Goal: Navigation & Orientation: Find specific page/section

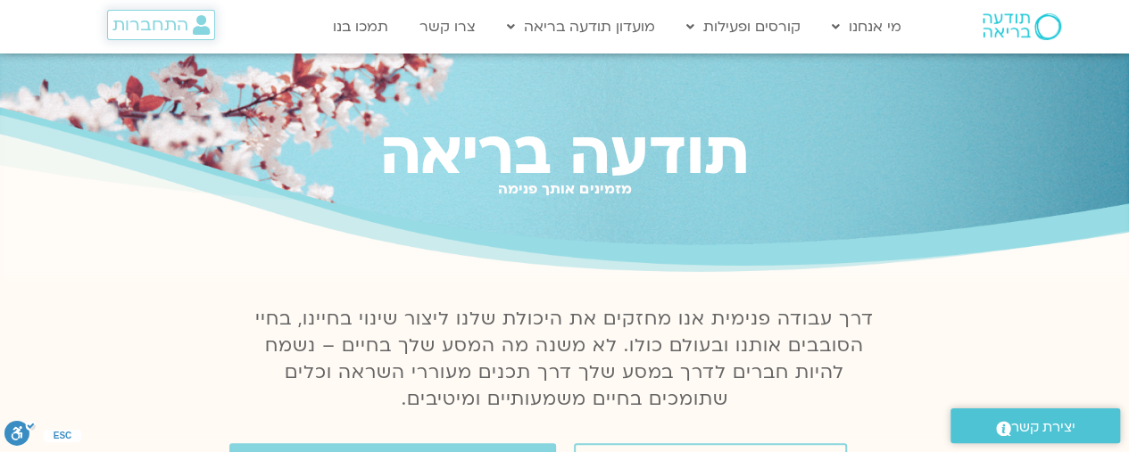
click at [174, 28] on span "התחברות" at bounding box center [150, 25] width 76 height 20
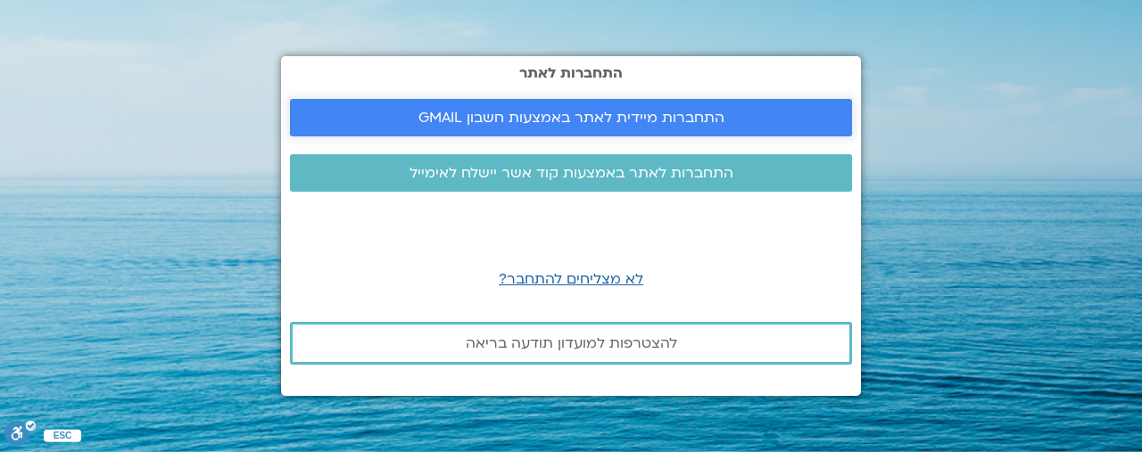
click at [466, 116] on span "התחברות מיידית לאתר באמצעות חשבון GMAIL" at bounding box center [572, 118] width 306 height 16
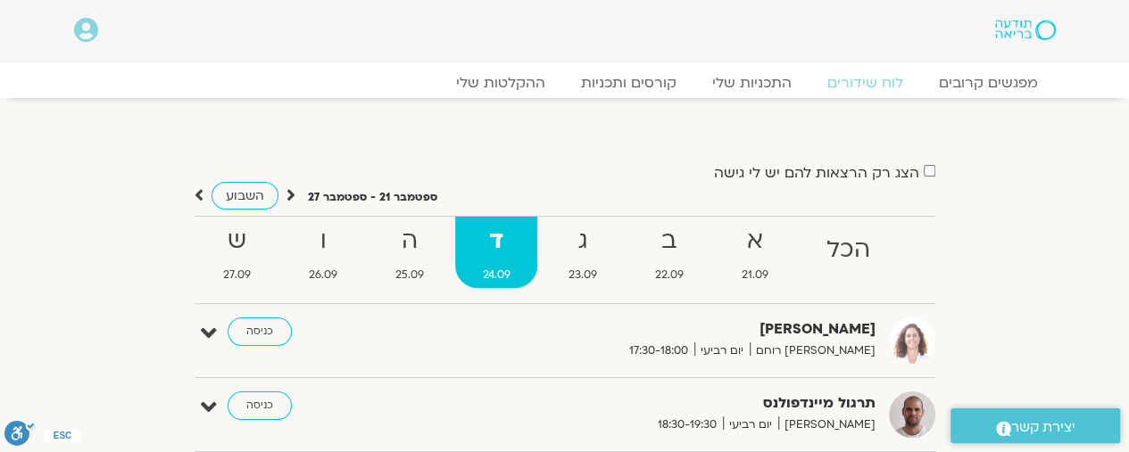
click at [516, 256] on strong "ד" at bounding box center [496, 241] width 82 height 40
